Goal: Transaction & Acquisition: Download file/media

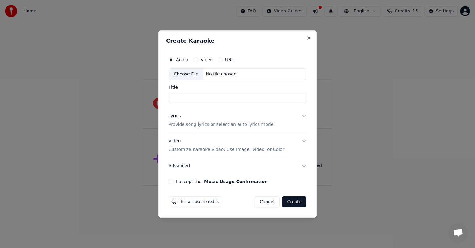
click at [196, 60] on button "Video" at bounding box center [195, 59] width 5 height 5
click at [183, 74] on div "Choose File" at bounding box center [186, 74] width 35 height 11
type input "**********"
click at [304, 117] on button "Lyrics Provide song lyrics or select an auto lyrics model" at bounding box center [238, 120] width 138 height 25
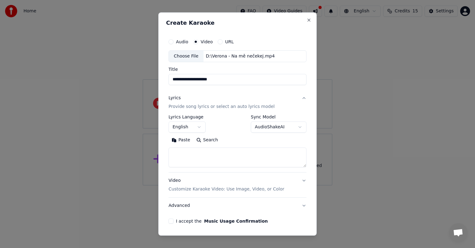
click at [297, 126] on body "**********" at bounding box center [237, 93] width 475 height 186
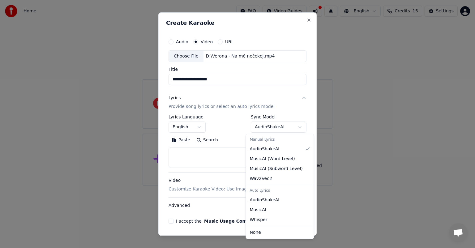
select select "**********"
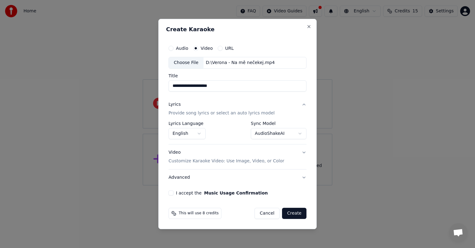
click at [201, 133] on button "English" at bounding box center [187, 133] width 37 height 11
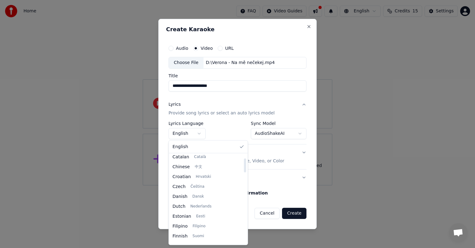
scroll to position [80, 0]
select select "**"
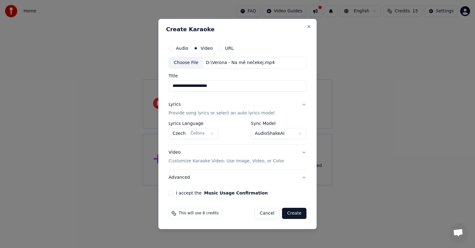
click at [304, 151] on button "Video Customize Karaoke Video: Use Image, Video, or Color" at bounding box center [238, 156] width 138 height 25
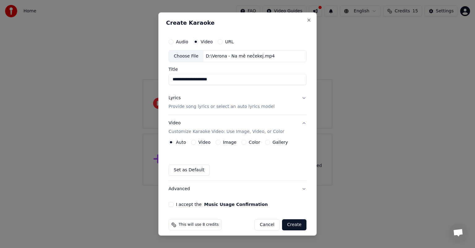
click at [299, 125] on button "Video Customize Karaoke Video: Use Image, Video, or Color" at bounding box center [238, 127] width 138 height 25
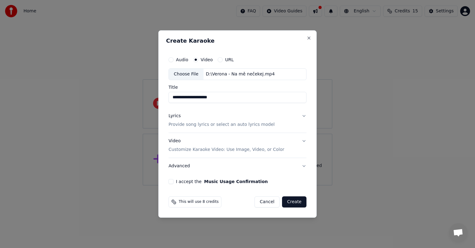
click at [298, 203] on button "Create" at bounding box center [294, 201] width 24 height 11
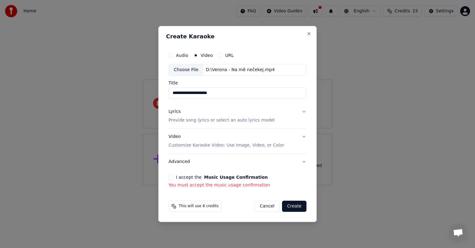
click at [170, 178] on button "I accept the Music Usage Confirmation" at bounding box center [171, 177] width 5 height 5
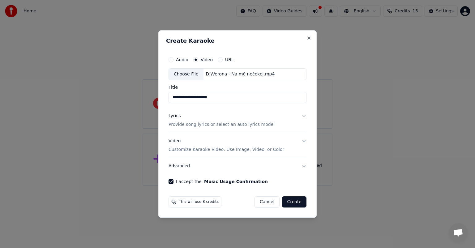
click at [293, 201] on button "Create" at bounding box center [294, 201] width 24 height 11
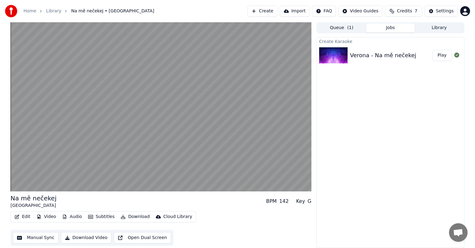
click at [21, 216] on button "Edit" at bounding box center [22, 216] width 21 height 9
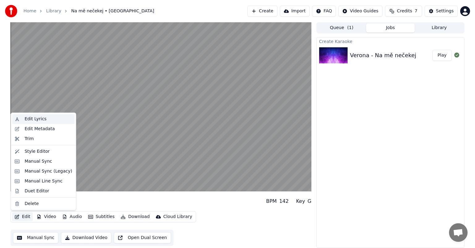
click at [43, 116] on div "Edit Lyrics" at bounding box center [35, 119] width 22 height 6
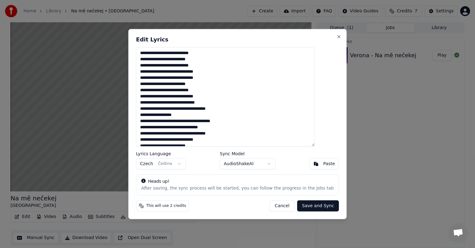
click at [178, 53] on textarea "**********" at bounding box center [225, 96] width 179 height 99
click at [171, 71] on textarea "**********" at bounding box center [225, 96] width 179 height 99
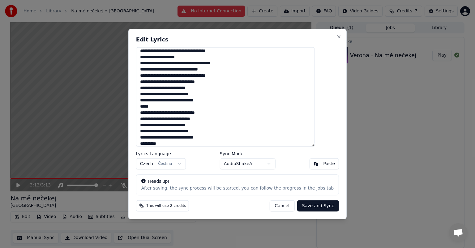
scroll to position [70, 0]
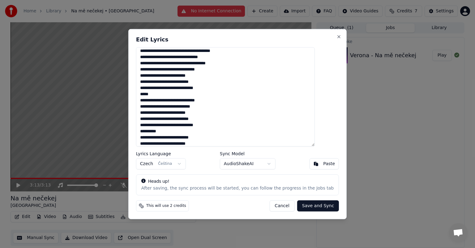
click at [154, 130] on textarea "**********" at bounding box center [225, 96] width 179 height 99
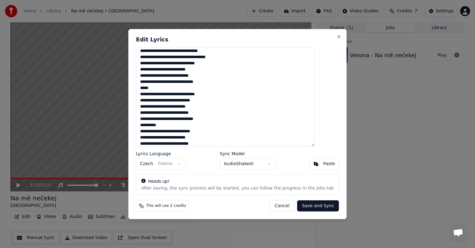
scroll to position [83, 0]
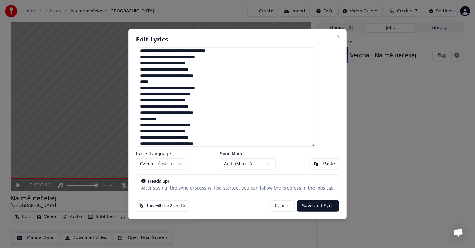
type textarea "**********"
click at [303, 207] on button "Save and Sync" at bounding box center [318, 205] width 42 height 11
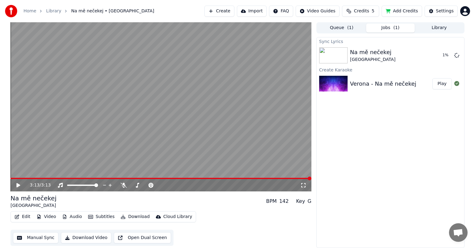
click at [18, 186] on icon at bounding box center [18, 185] width 4 height 4
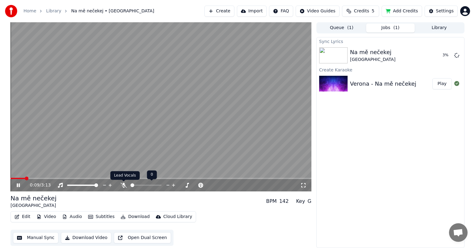
click at [123, 185] on icon at bounding box center [124, 185] width 6 height 5
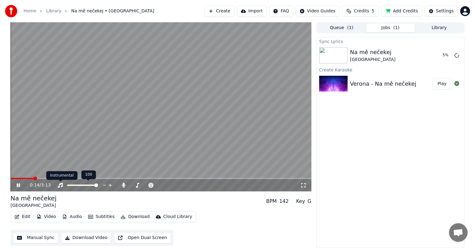
click at [62, 185] on icon at bounding box center [60, 185] width 6 height 5
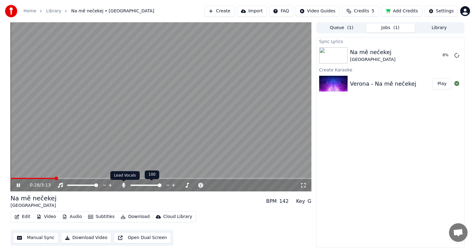
click at [122, 185] on icon at bounding box center [124, 185] width 6 height 5
click at [18, 188] on icon at bounding box center [22, 185] width 15 height 5
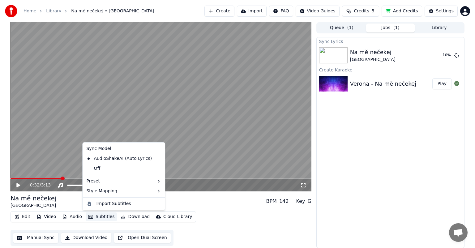
click at [101, 217] on button "Subtitles" at bounding box center [101, 216] width 31 height 9
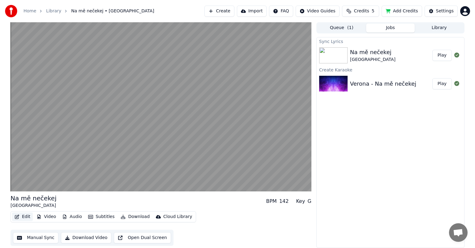
click at [26, 217] on button "Edit" at bounding box center [22, 216] width 21 height 9
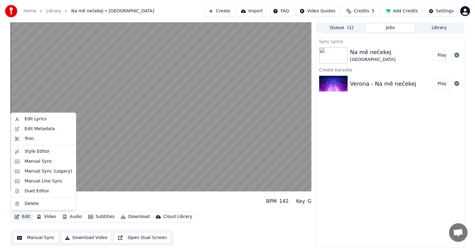
click at [26, 217] on button "Edit" at bounding box center [22, 216] width 21 height 9
click at [32, 119] on div "Edit Lyrics" at bounding box center [35, 119] width 22 height 6
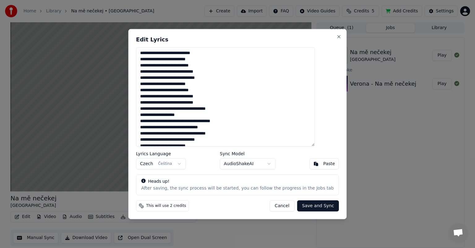
click at [301, 207] on button "Save and Sync" at bounding box center [318, 205] width 42 height 11
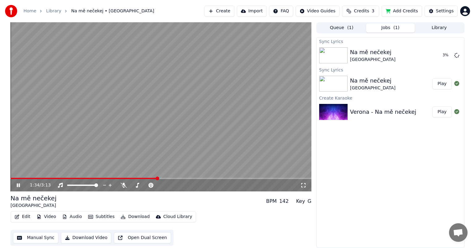
click at [18, 183] on icon at bounding box center [18, 185] width 3 height 4
click at [441, 84] on button "Play" at bounding box center [441, 83] width 19 height 11
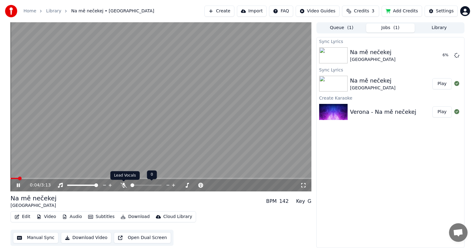
click at [122, 186] on icon at bounding box center [124, 185] width 6 height 5
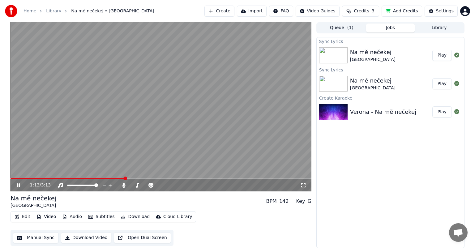
click at [121, 142] on video at bounding box center [161, 106] width 301 height 169
click at [24, 215] on button "Edit" at bounding box center [22, 216] width 21 height 9
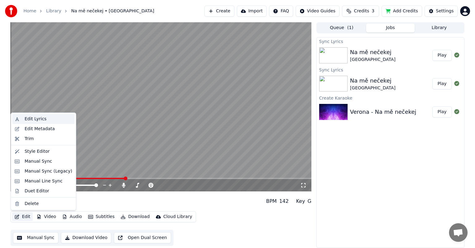
click at [40, 119] on div "Edit Lyrics" at bounding box center [35, 119] width 22 height 6
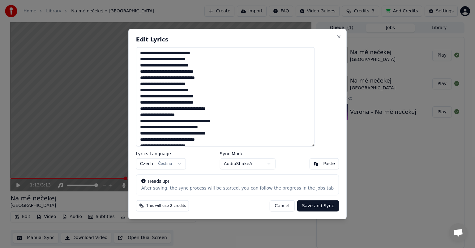
click at [157, 78] on textarea "**********" at bounding box center [225, 96] width 179 height 99
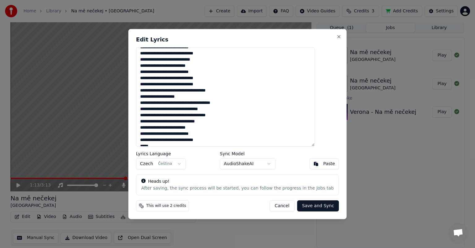
scroll to position [19, 0]
click at [156, 120] on textarea "**********" at bounding box center [225, 96] width 179 height 99
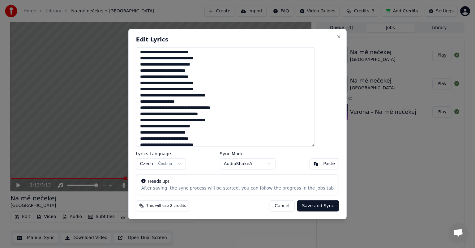
scroll to position [0, 0]
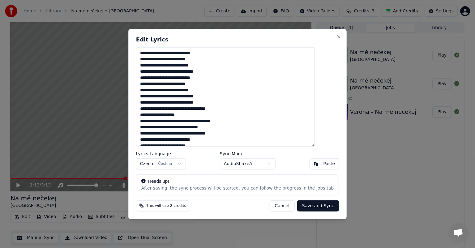
type textarea "**********"
click at [301, 205] on button "Save and Sync" at bounding box center [318, 205] width 42 height 11
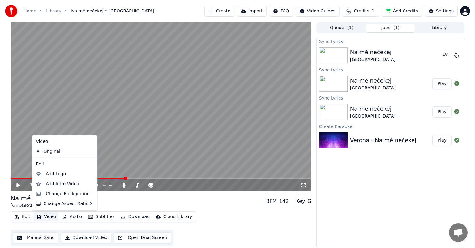
click at [43, 216] on button "Video" at bounding box center [46, 216] width 24 height 9
click at [54, 193] on div "Change Background" at bounding box center [68, 194] width 44 height 6
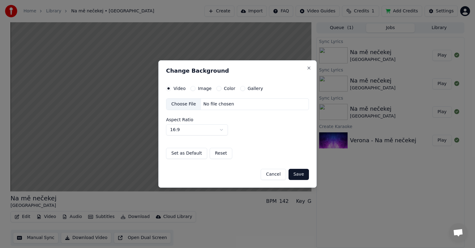
click at [242, 88] on button "Gallery" at bounding box center [242, 88] width 5 height 5
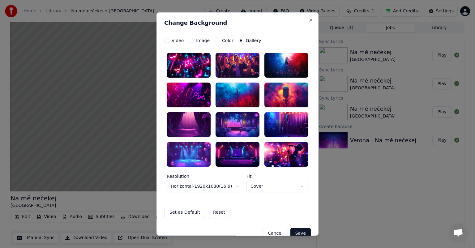
click at [184, 64] on div at bounding box center [189, 65] width 44 height 25
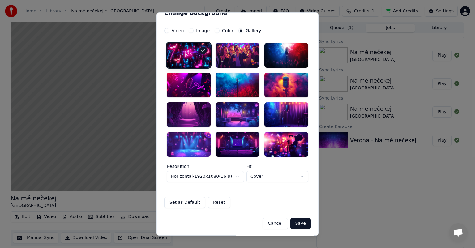
scroll to position [11, 0]
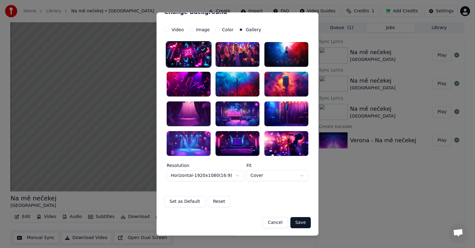
click at [232, 52] on div at bounding box center [238, 54] width 44 height 25
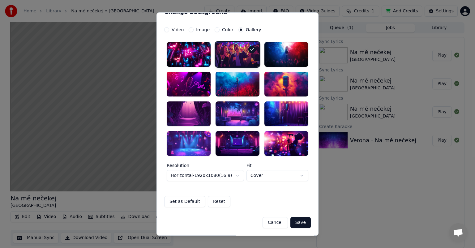
click at [181, 57] on div at bounding box center [189, 54] width 44 height 25
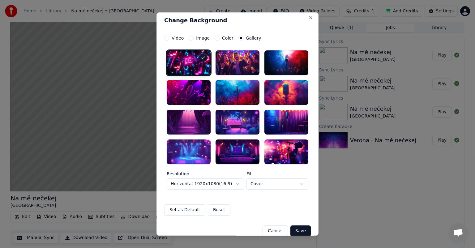
scroll to position [0, 0]
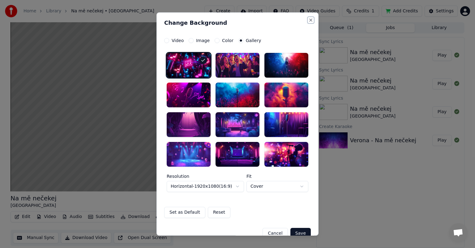
click at [308, 20] on button "Close" at bounding box center [310, 20] width 5 height 5
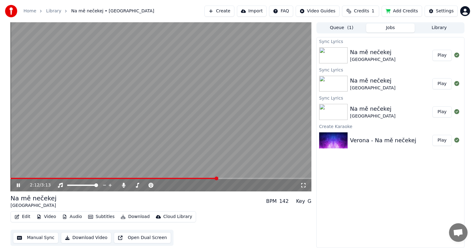
click at [390, 80] on div "Na mě nečekej [GEOGRAPHIC_DATA]" at bounding box center [391, 83] width 82 height 15
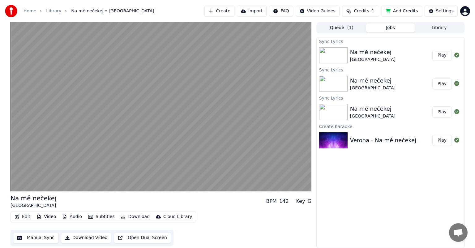
click at [417, 80] on div "Na mě nečekej [GEOGRAPHIC_DATA]" at bounding box center [391, 83] width 82 height 15
click at [399, 52] on div "Na mě nečekej [GEOGRAPHIC_DATA]" at bounding box center [391, 55] width 82 height 15
click at [442, 56] on button "Play" at bounding box center [441, 55] width 19 height 11
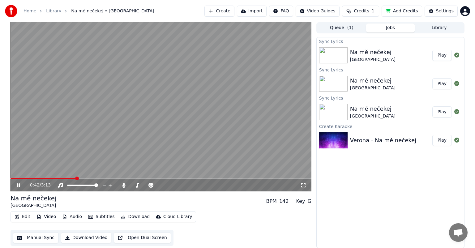
click at [19, 185] on icon at bounding box center [22, 185] width 15 height 5
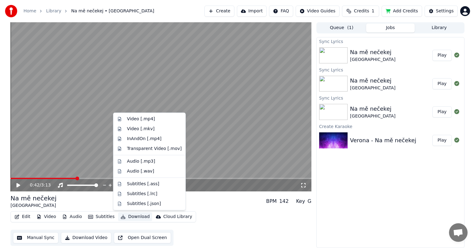
click at [134, 217] on button "Download" at bounding box center [135, 216] width 34 height 9
click at [145, 150] on div "Transparent Video [.mov]" at bounding box center [154, 149] width 55 height 6
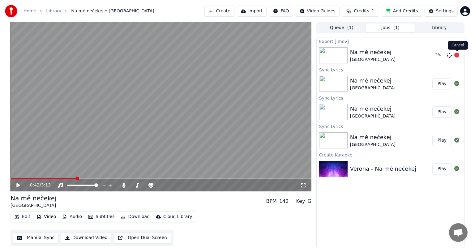
click at [457, 56] on icon at bounding box center [456, 55] width 5 height 5
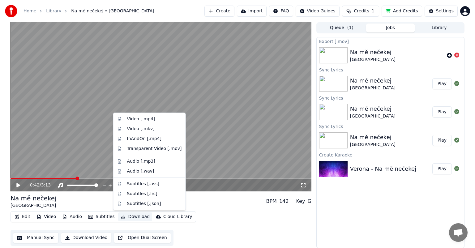
click at [139, 216] on button "Download" at bounding box center [135, 216] width 34 height 9
click at [146, 119] on div "Video [.mp4]" at bounding box center [141, 119] width 28 height 6
